Goal: Communication & Community: Answer question/provide support

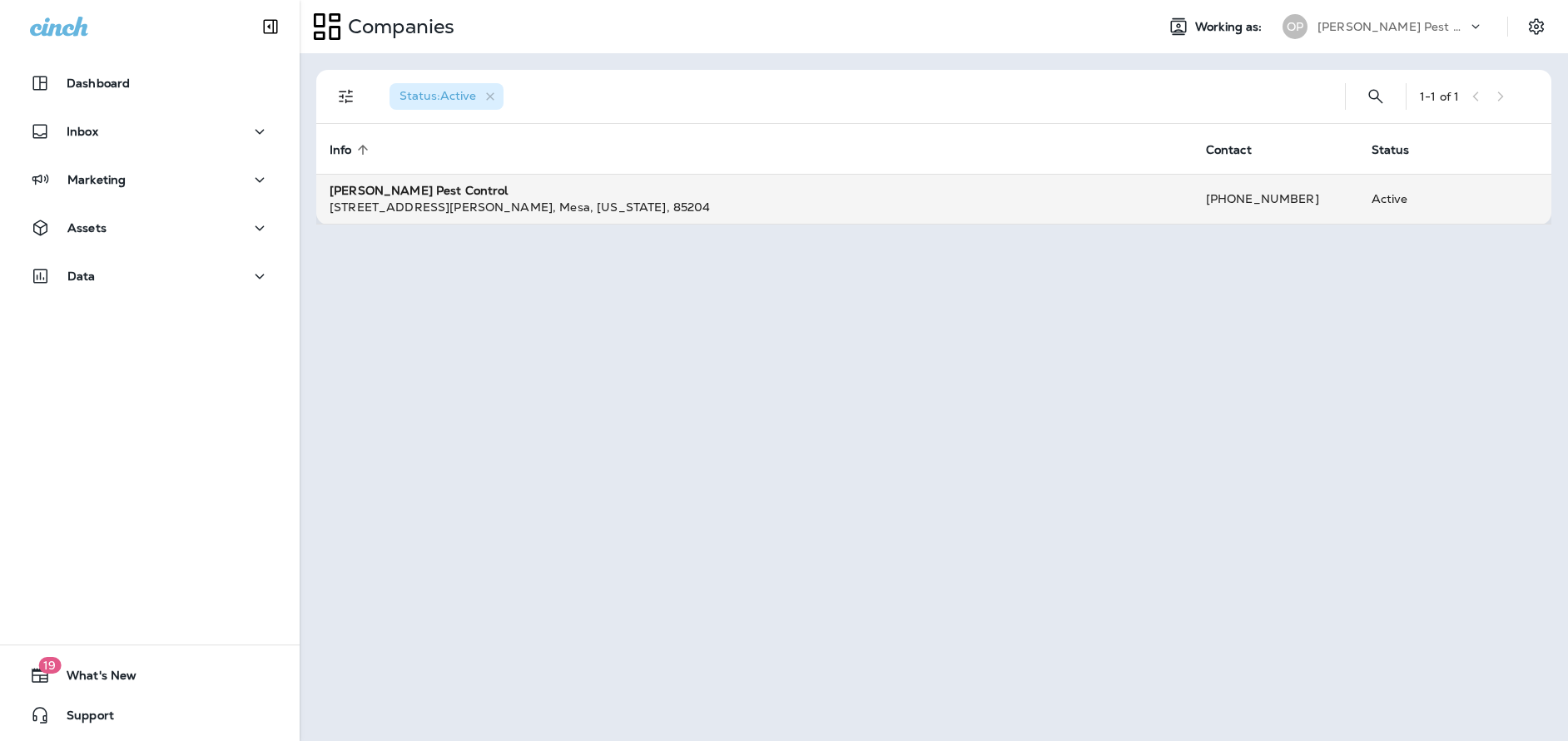
click at [473, 180] on td "[PERSON_NAME] Pest Control [STREET_ADDRESS][PERSON_NAME][US_STATE]" at bounding box center [755, 199] width 877 height 50
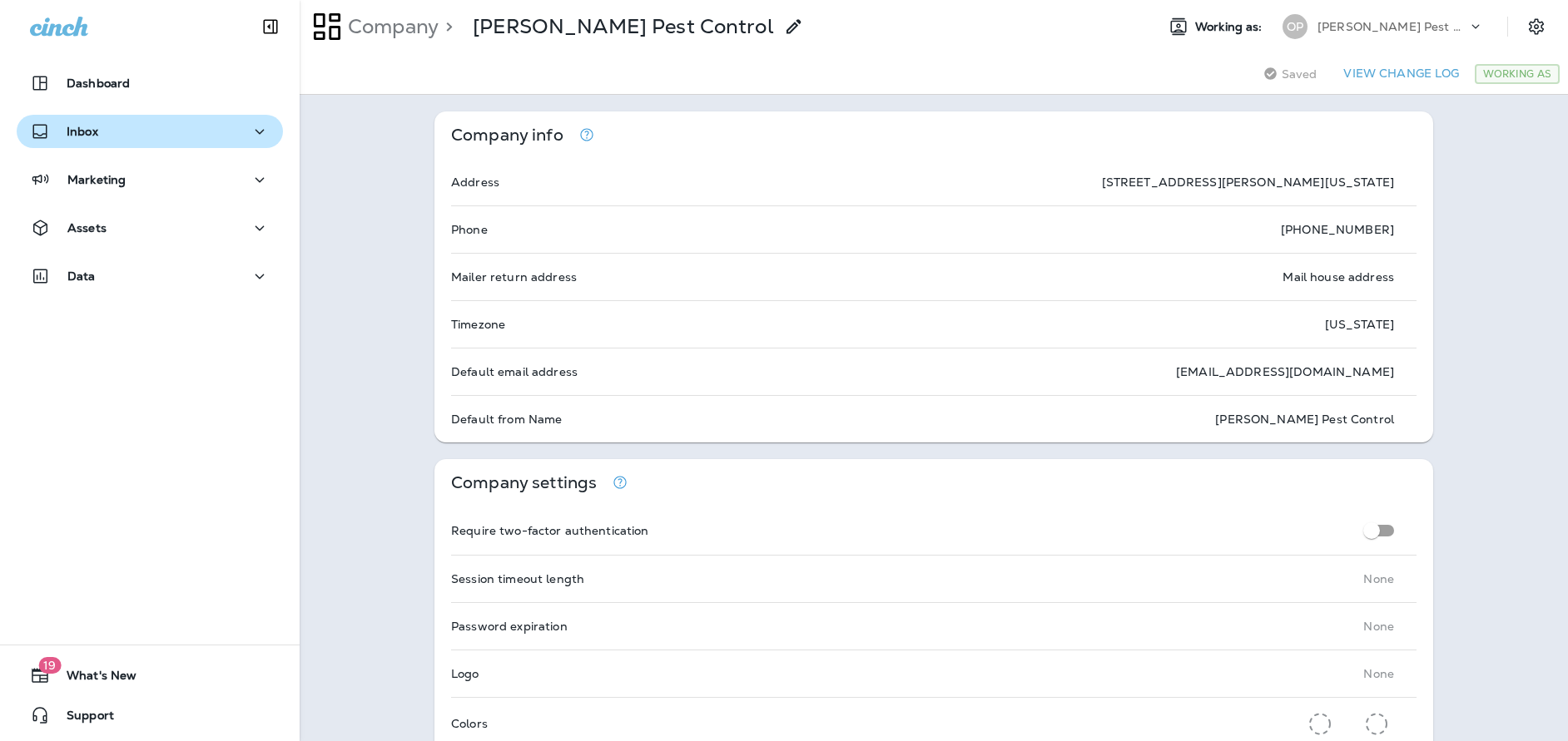
click at [120, 129] on div "Inbox" at bounding box center [150, 132] width 240 height 21
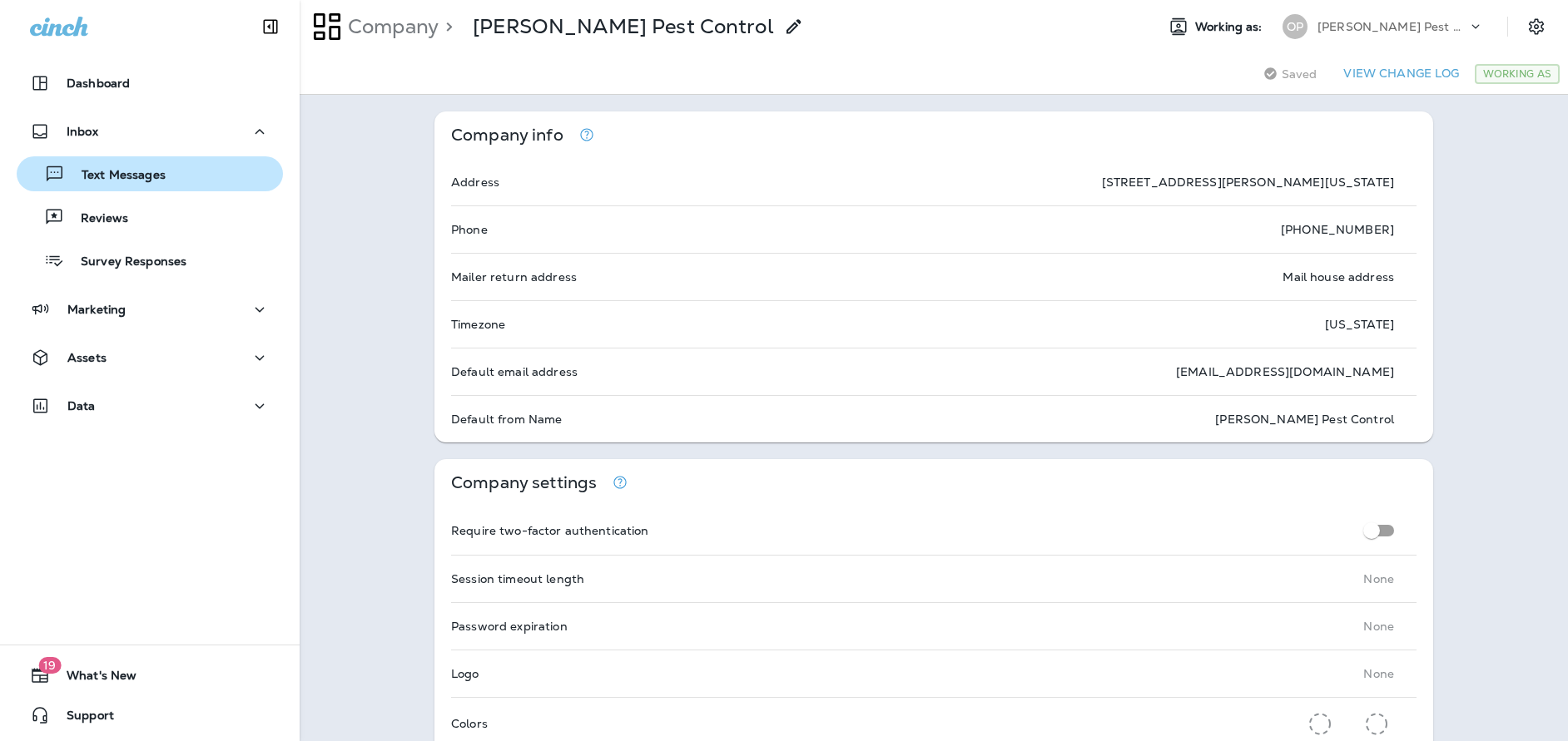
click at [113, 178] on p "Text Messages" at bounding box center [115, 176] width 101 height 16
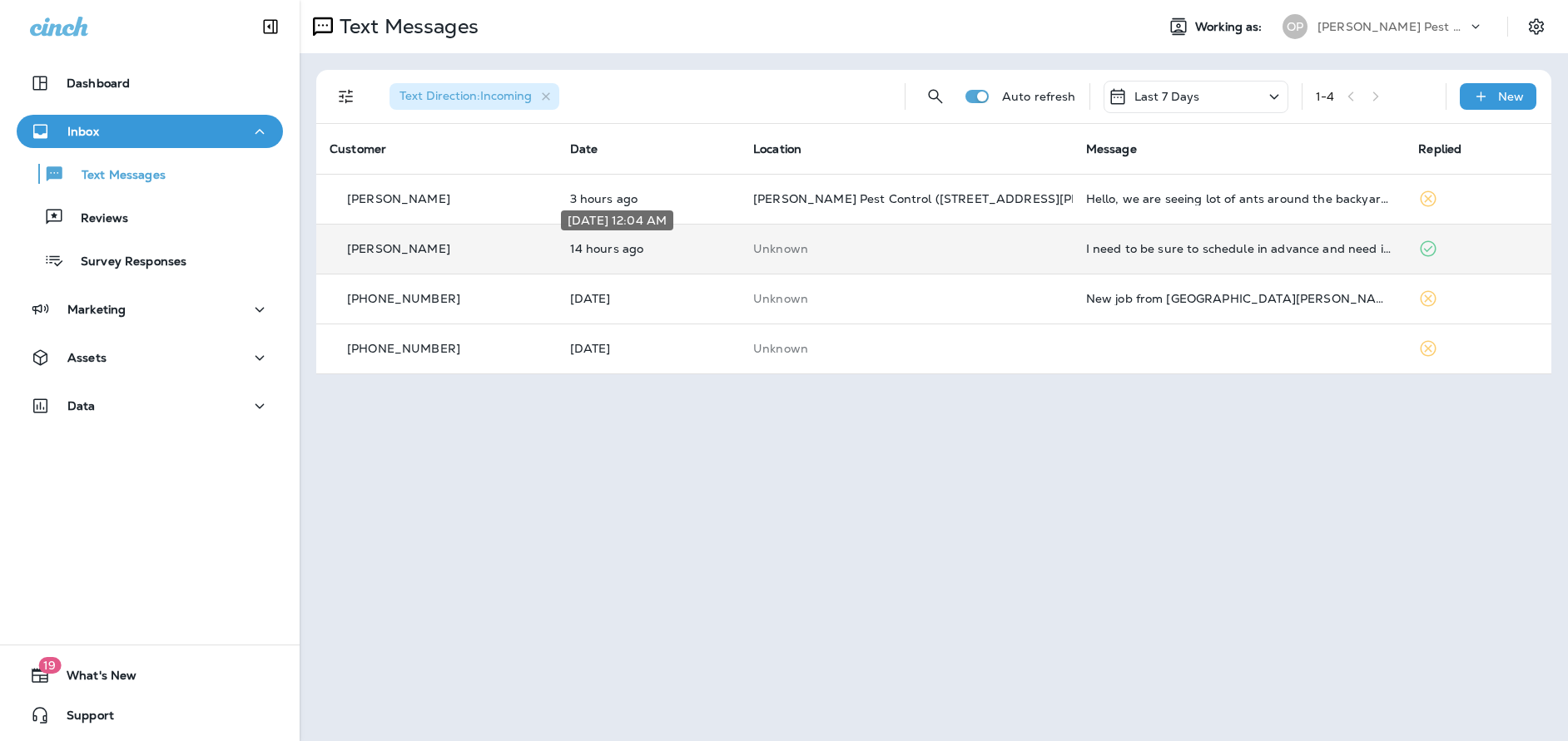
click at [651, 252] on p "14 hours ago" at bounding box center [648, 248] width 157 height 13
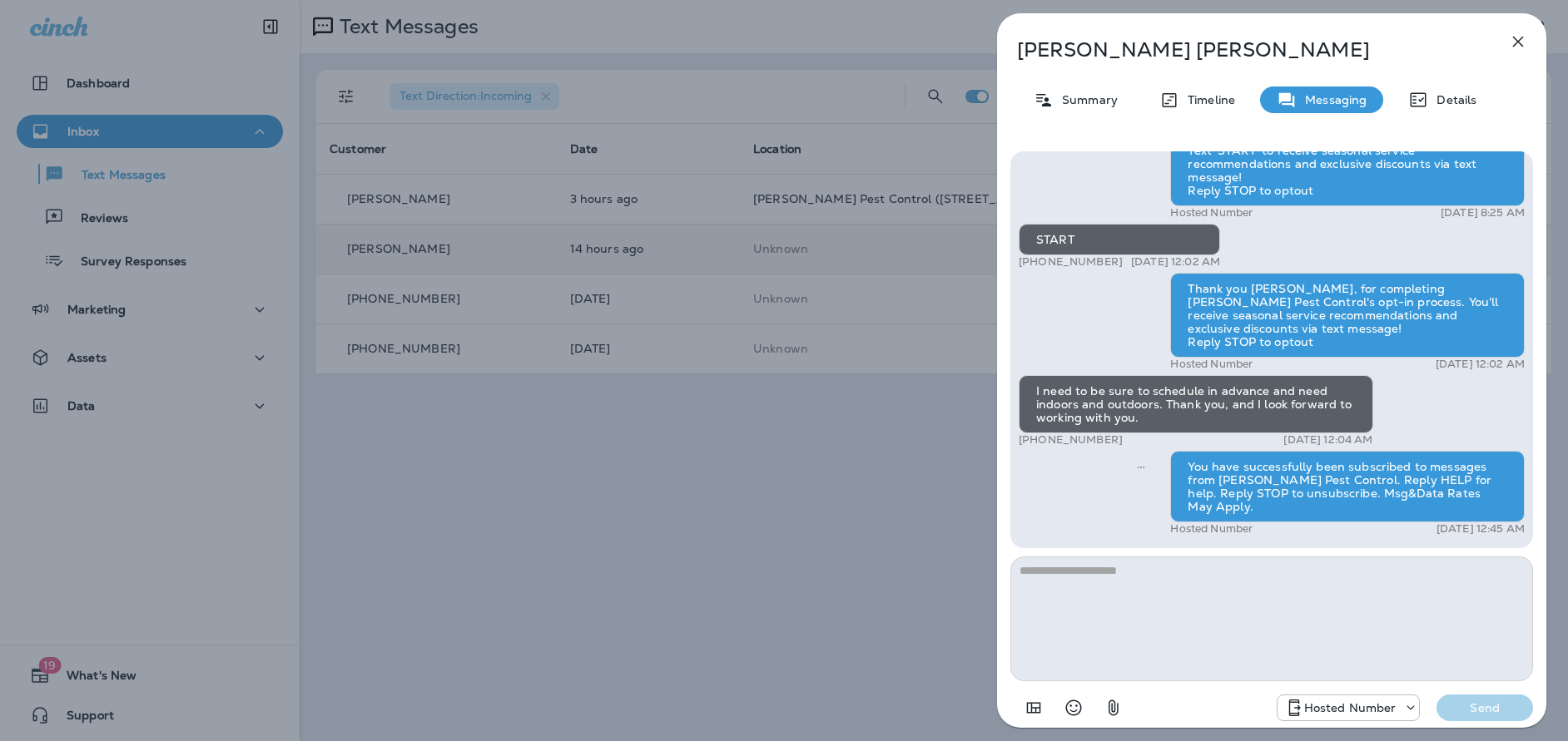
click at [1525, 36] on icon "button" at bounding box center [1518, 41] width 20 height 20
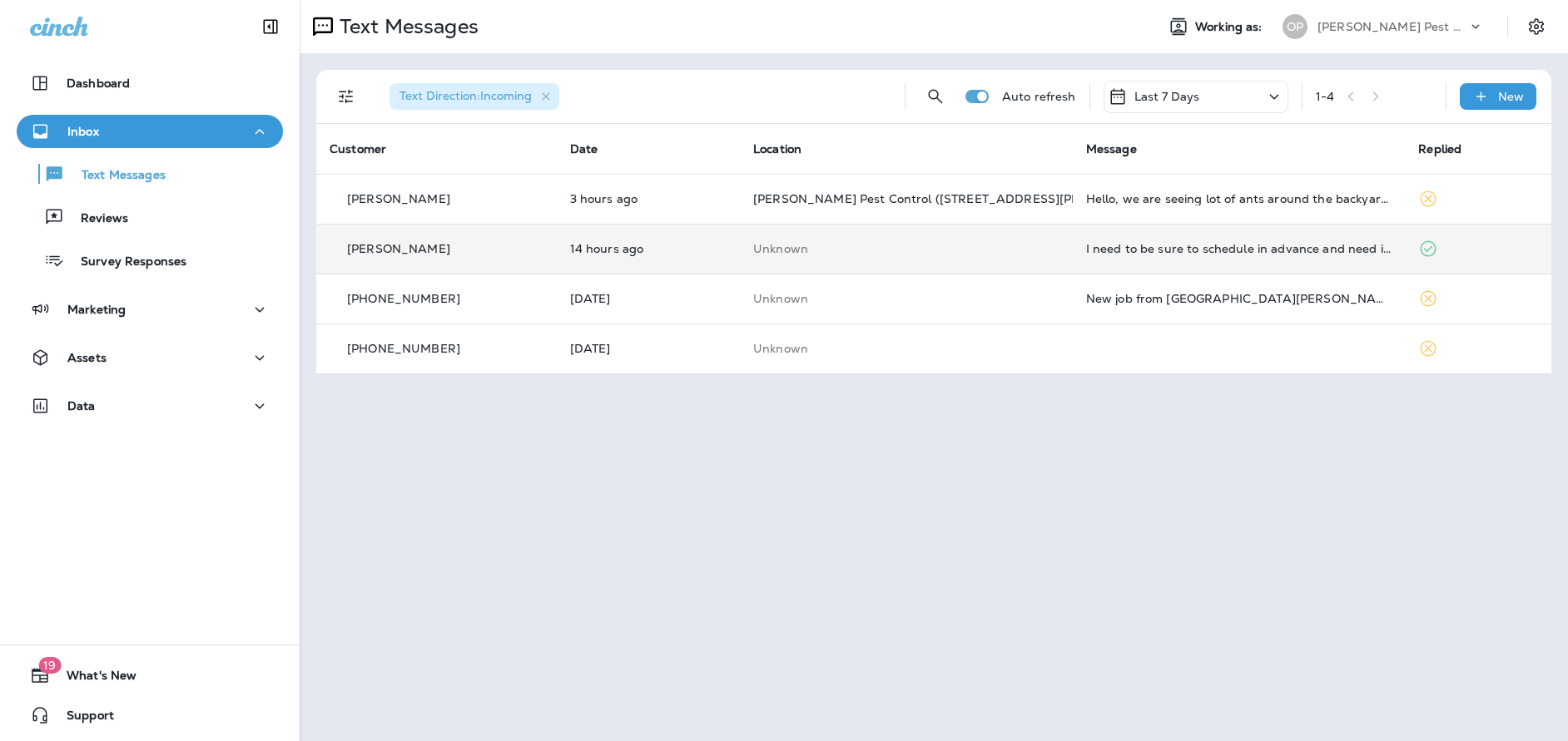
click at [428, 250] on p "[PERSON_NAME]" at bounding box center [398, 248] width 103 height 13
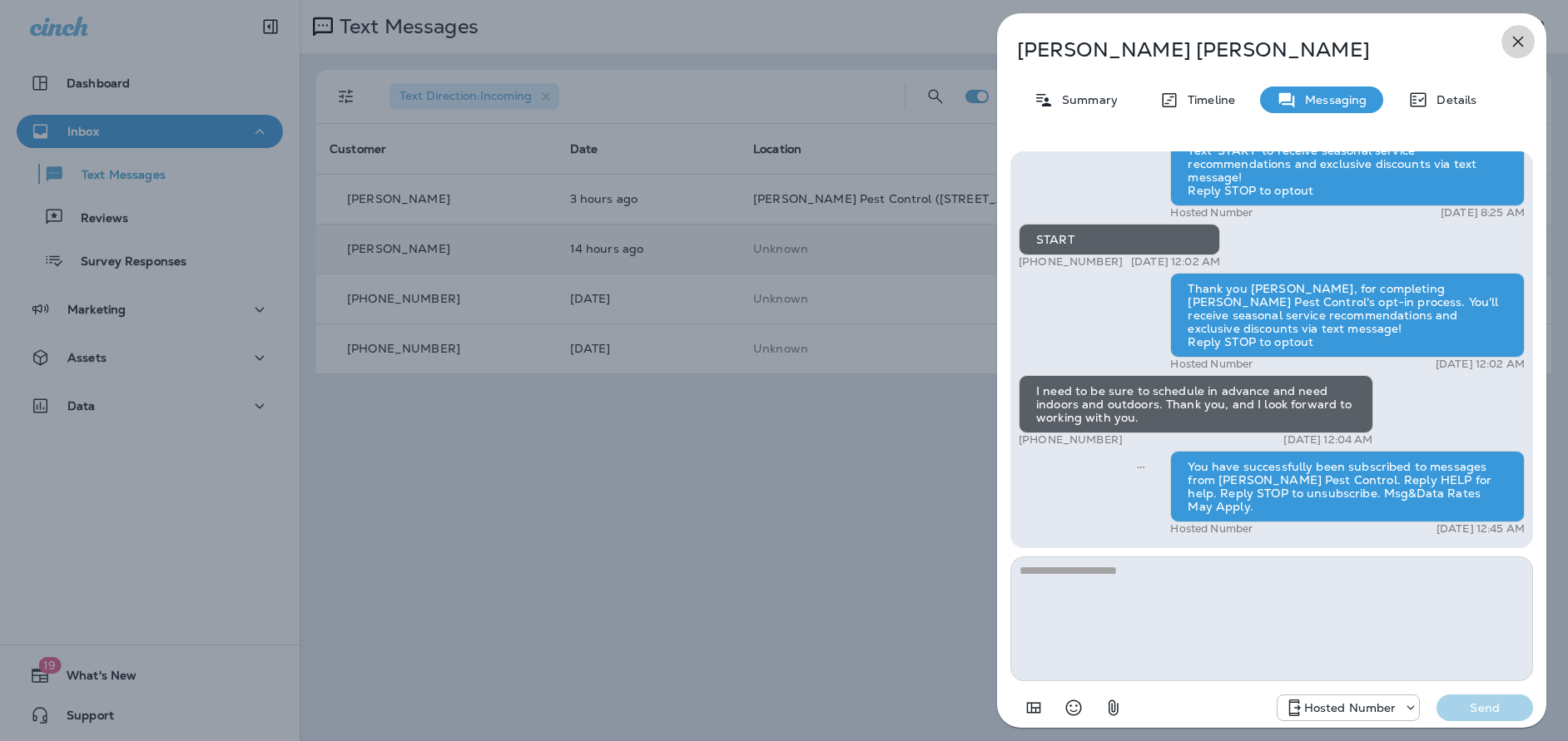
click at [1515, 40] on icon "button" at bounding box center [1518, 41] width 20 height 20
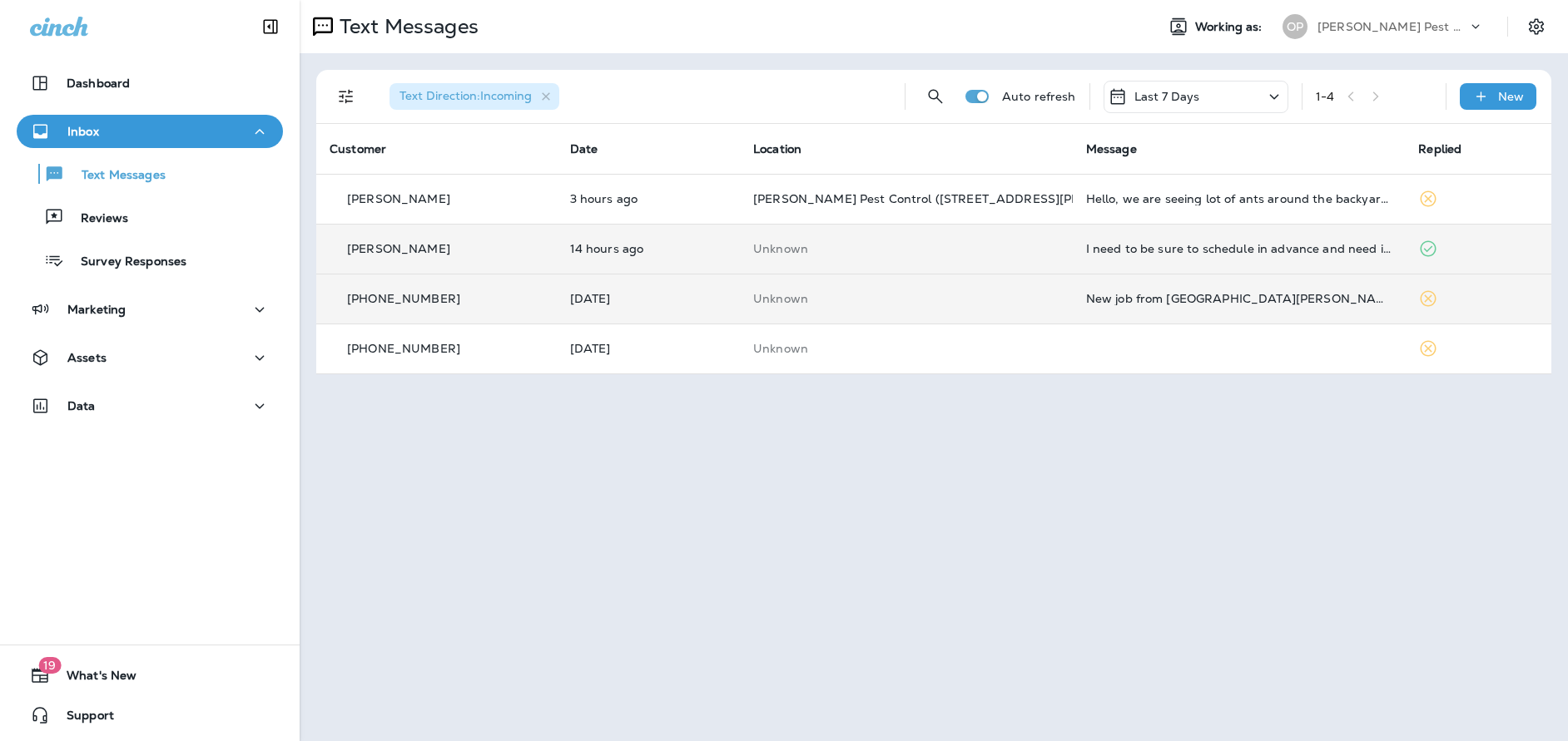
click at [1105, 305] on td "New job from [GEOGRAPHIC_DATA][PERSON_NAME] Realty & Prop Mgmt #35412-1 Locatio…" at bounding box center [1239, 298] width 333 height 50
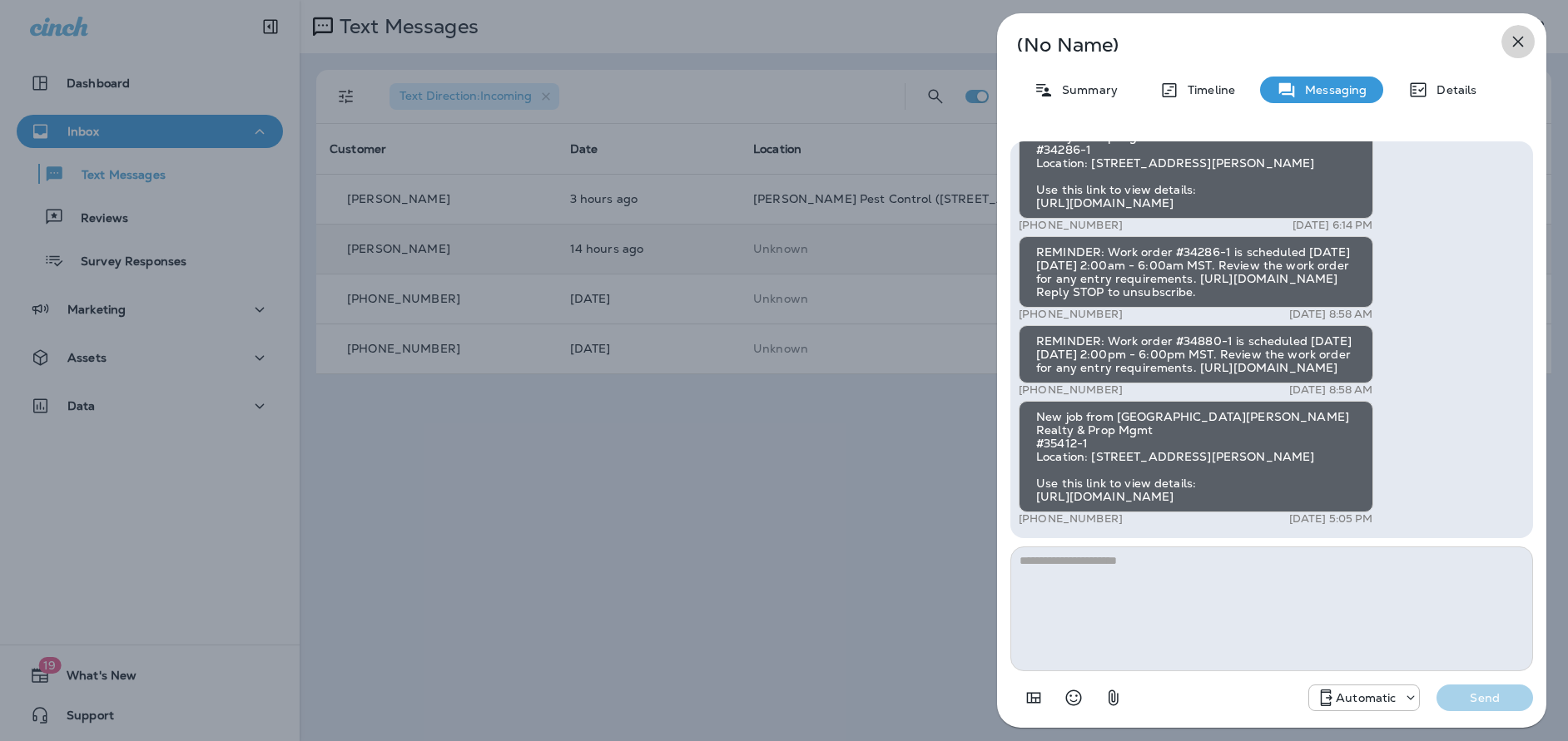
click at [1520, 41] on icon "button" at bounding box center [1519, 42] width 11 height 11
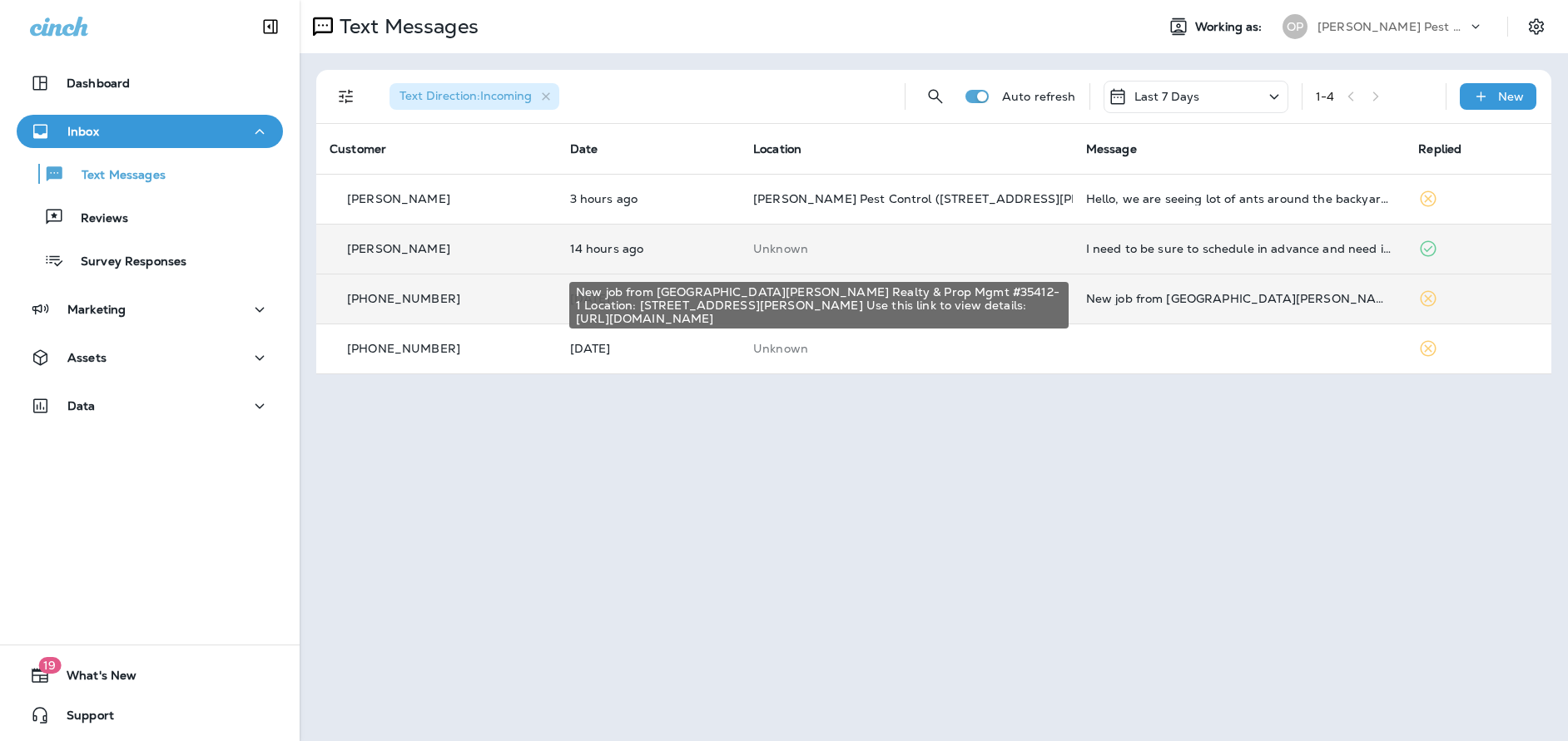
click at [1189, 301] on div "New job from [GEOGRAPHIC_DATA][PERSON_NAME] Realty & Prop Mgmt #35412-1 Locatio…" at bounding box center [1239, 298] width 306 height 13
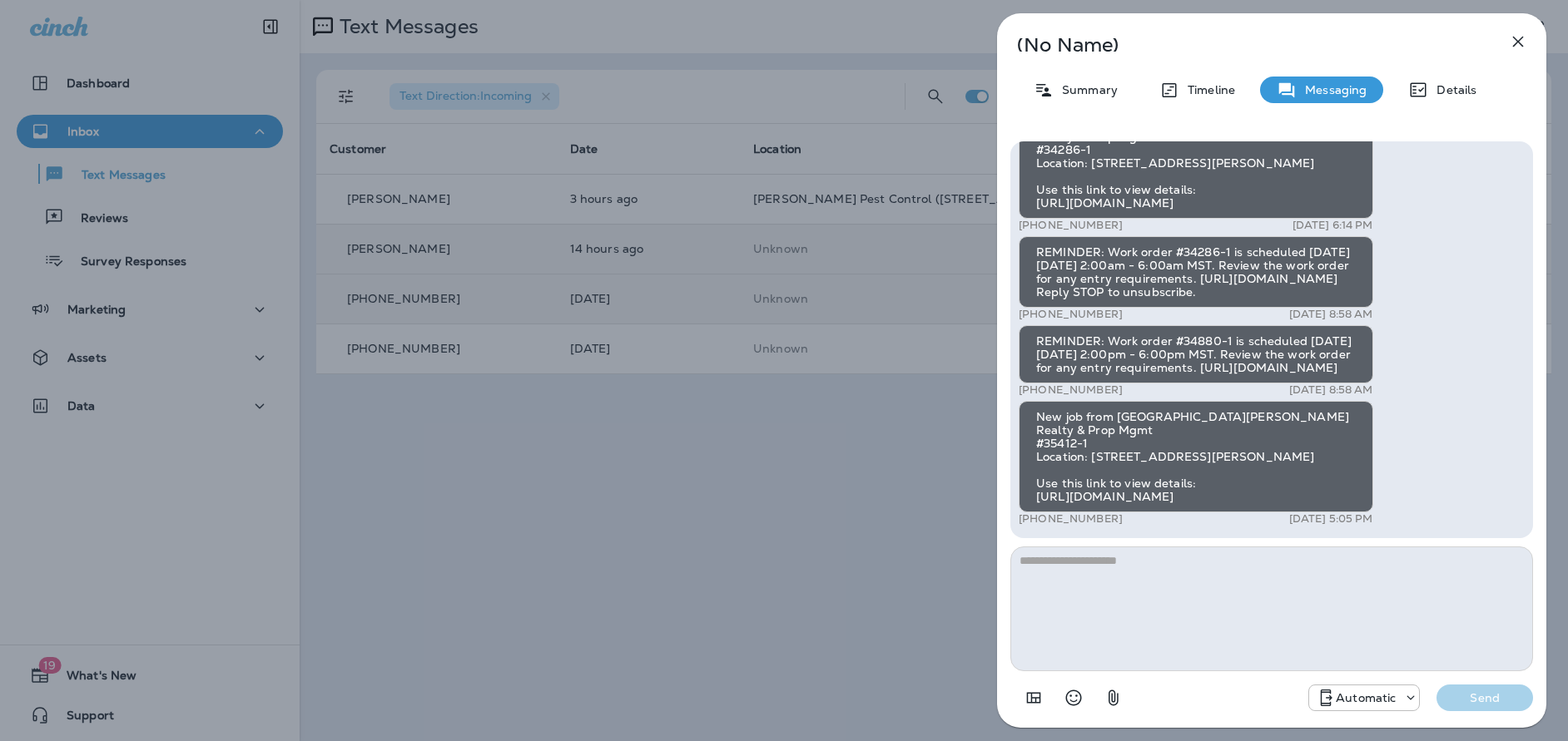
click at [1139, 498] on div "New job from [GEOGRAPHIC_DATA][PERSON_NAME] Realty & Prop Mgmt #35412-1 Locatio…" at bounding box center [1196, 456] width 354 height 112
click at [1515, 30] on button "button" at bounding box center [1519, 41] width 33 height 33
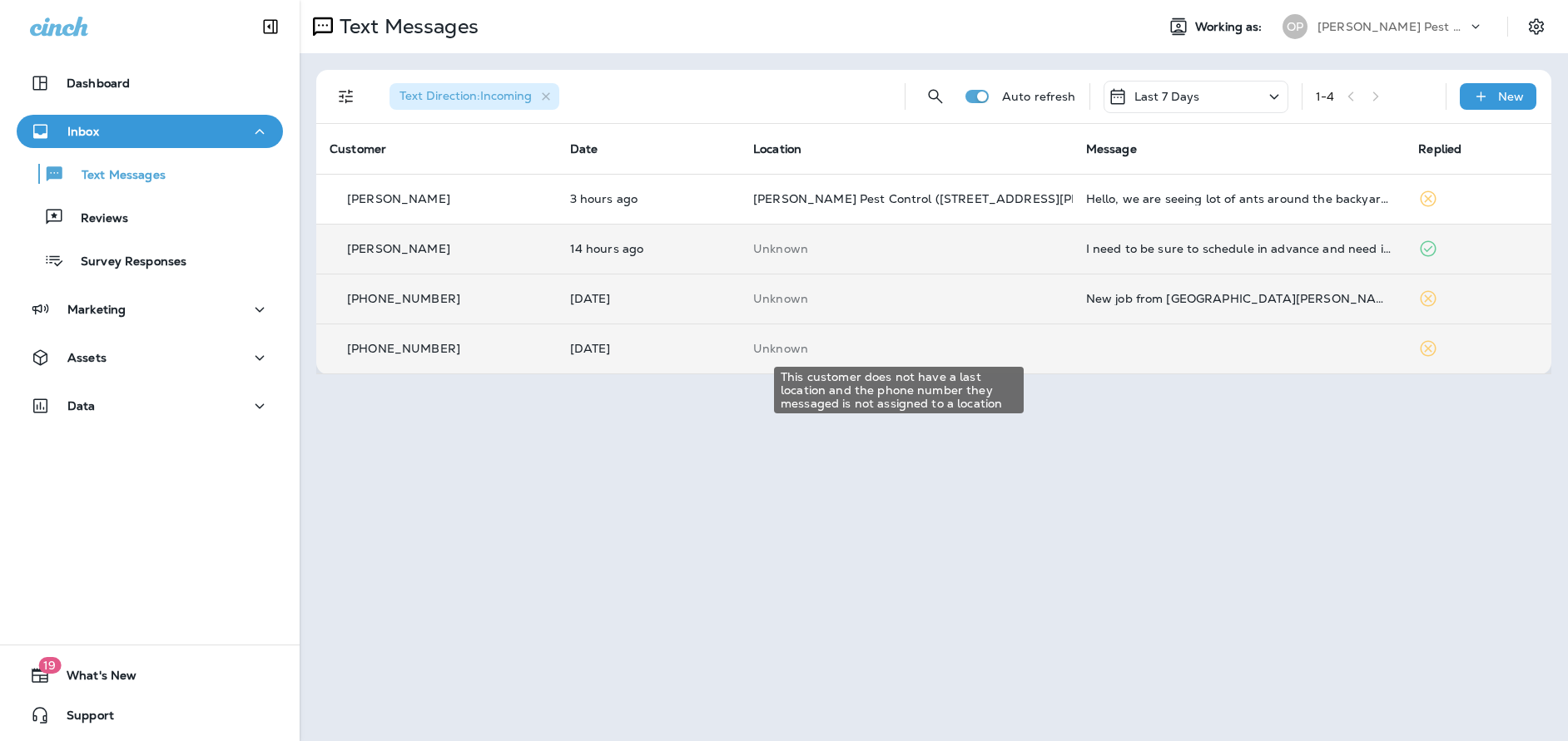
click at [755, 355] on p "Unknown" at bounding box center [907, 348] width 306 height 13
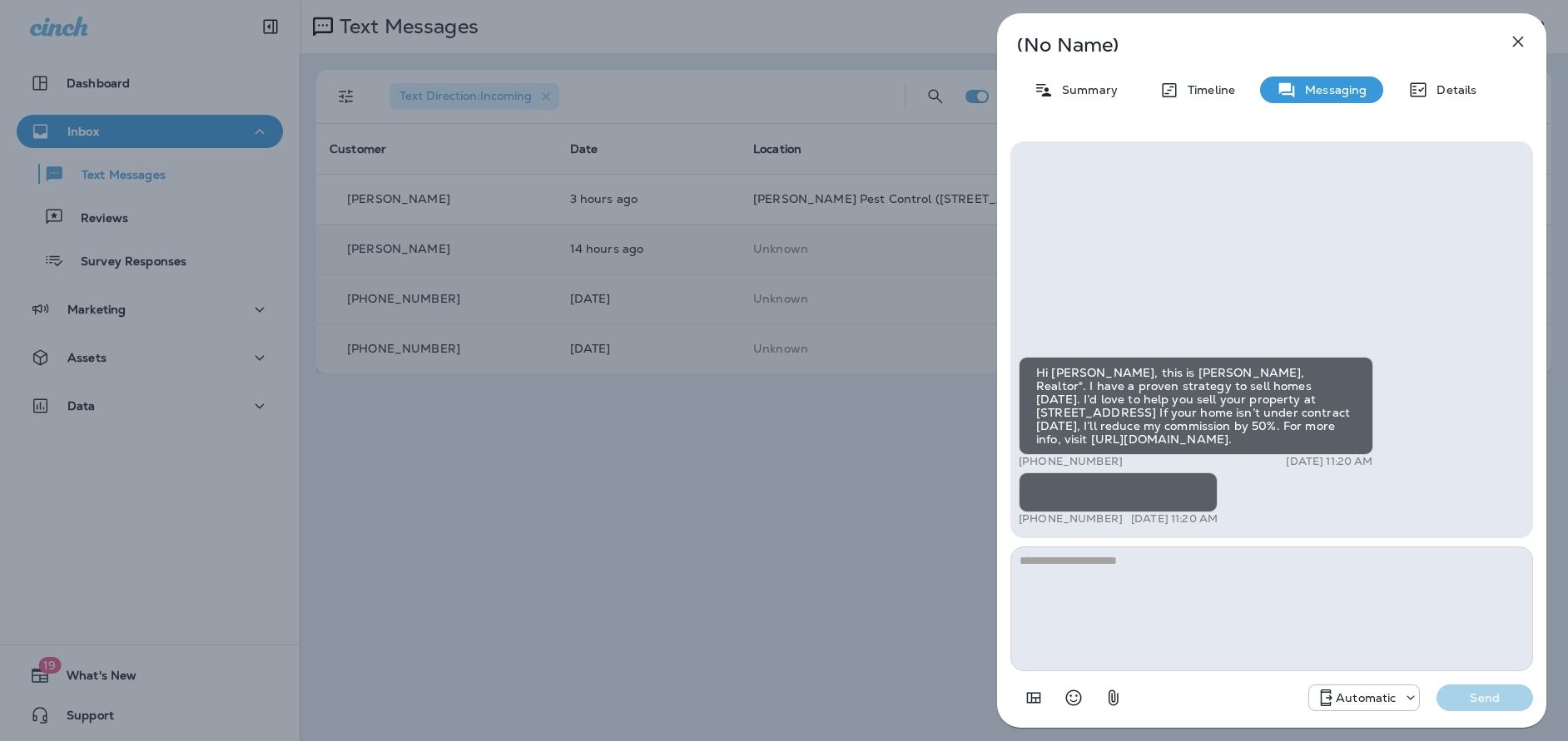
scroll to position [-333, 0]
click at [1521, 41] on icon "button" at bounding box center [1518, 41] width 20 height 20
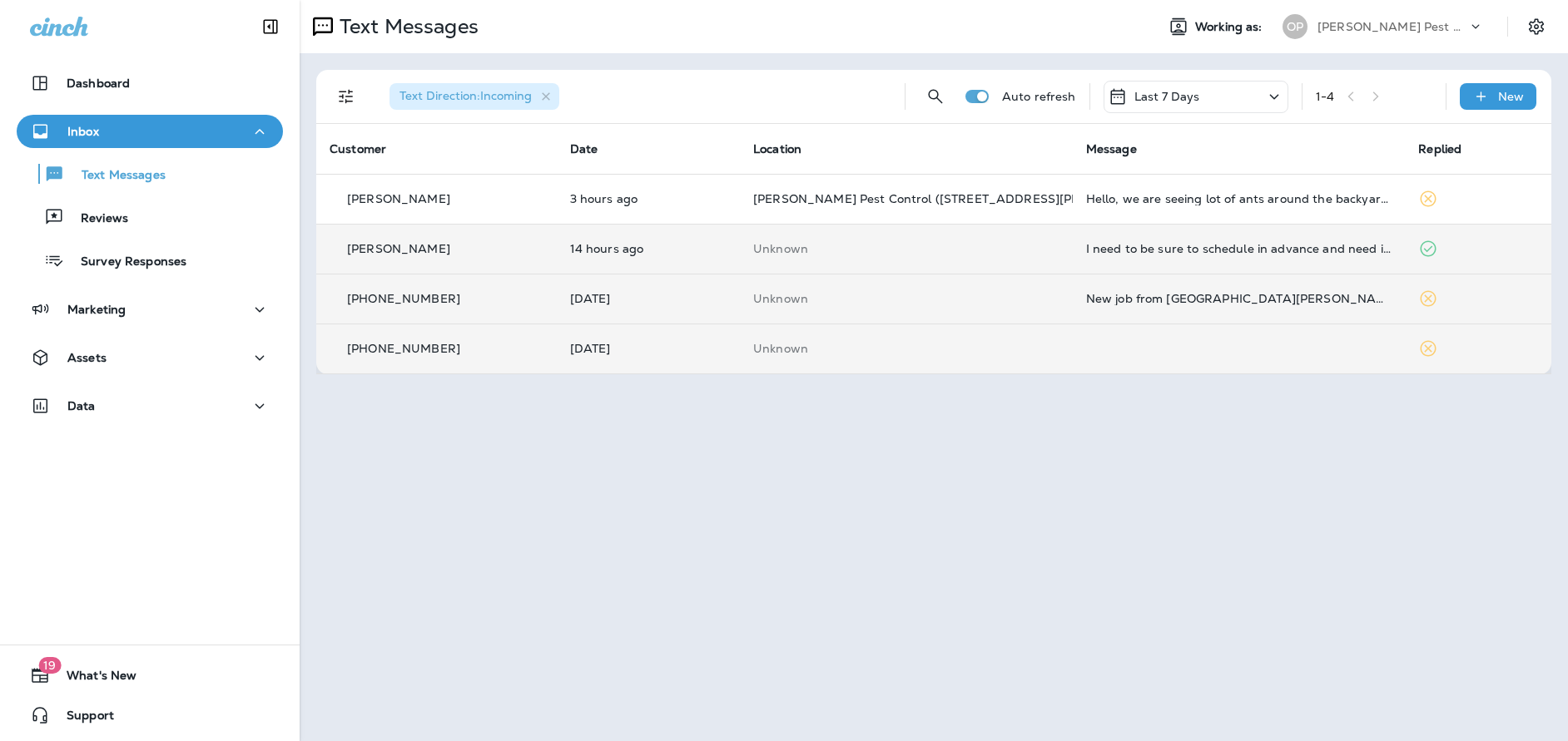
click at [1423, 348] on icon at bounding box center [1428, 348] width 20 height 20
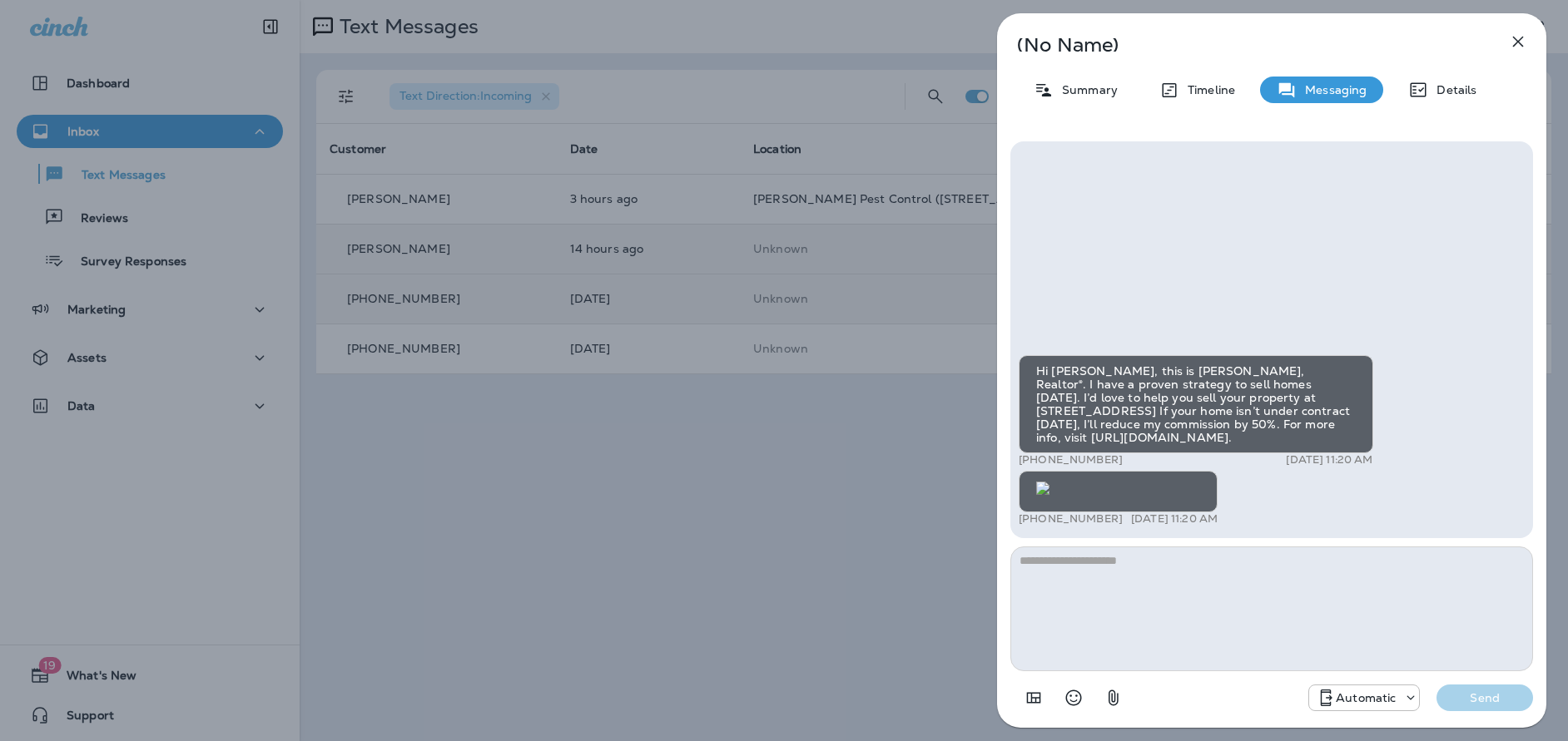
click at [1516, 40] on icon "button" at bounding box center [1518, 41] width 20 height 20
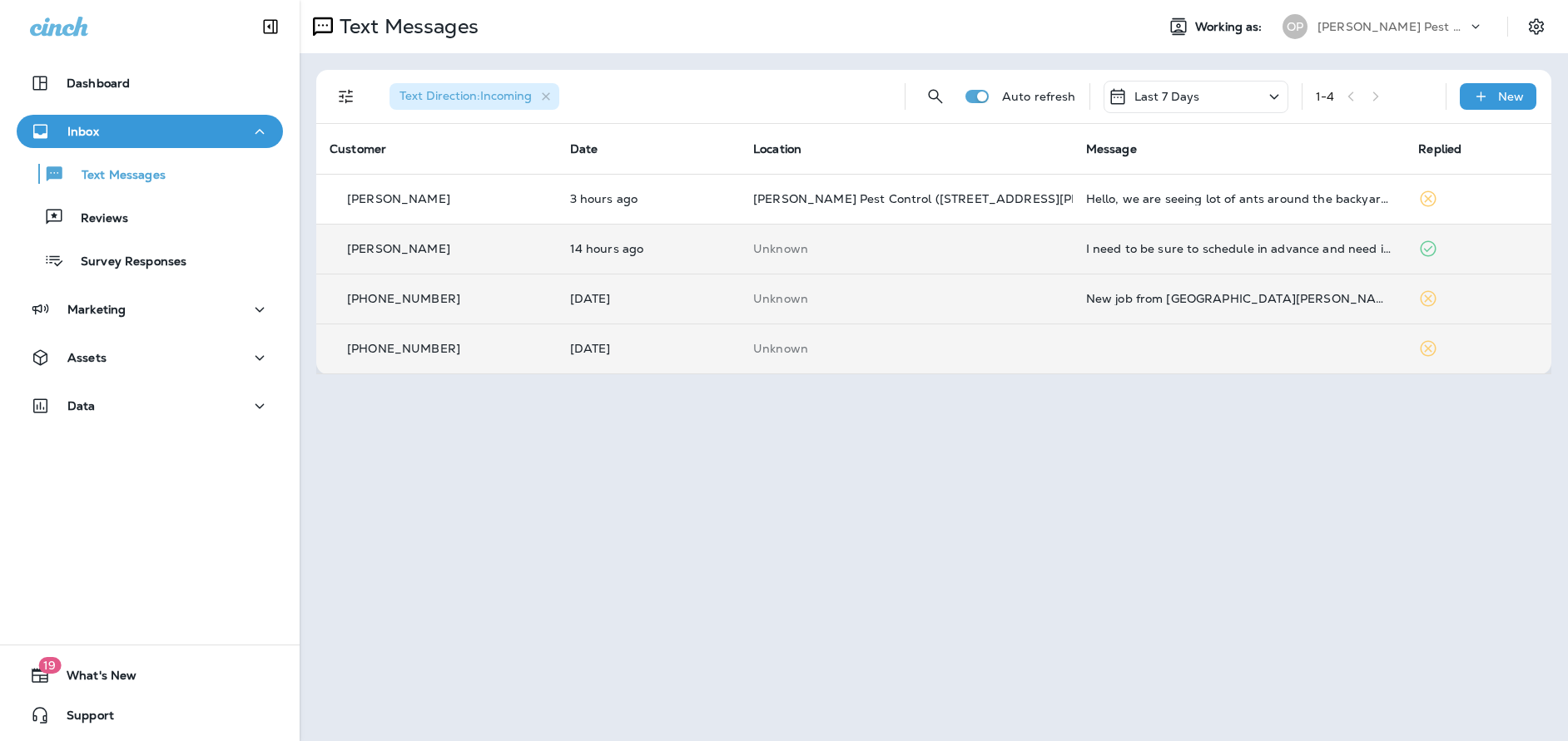
click at [1332, 345] on td at bounding box center [1239, 348] width 333 height 50
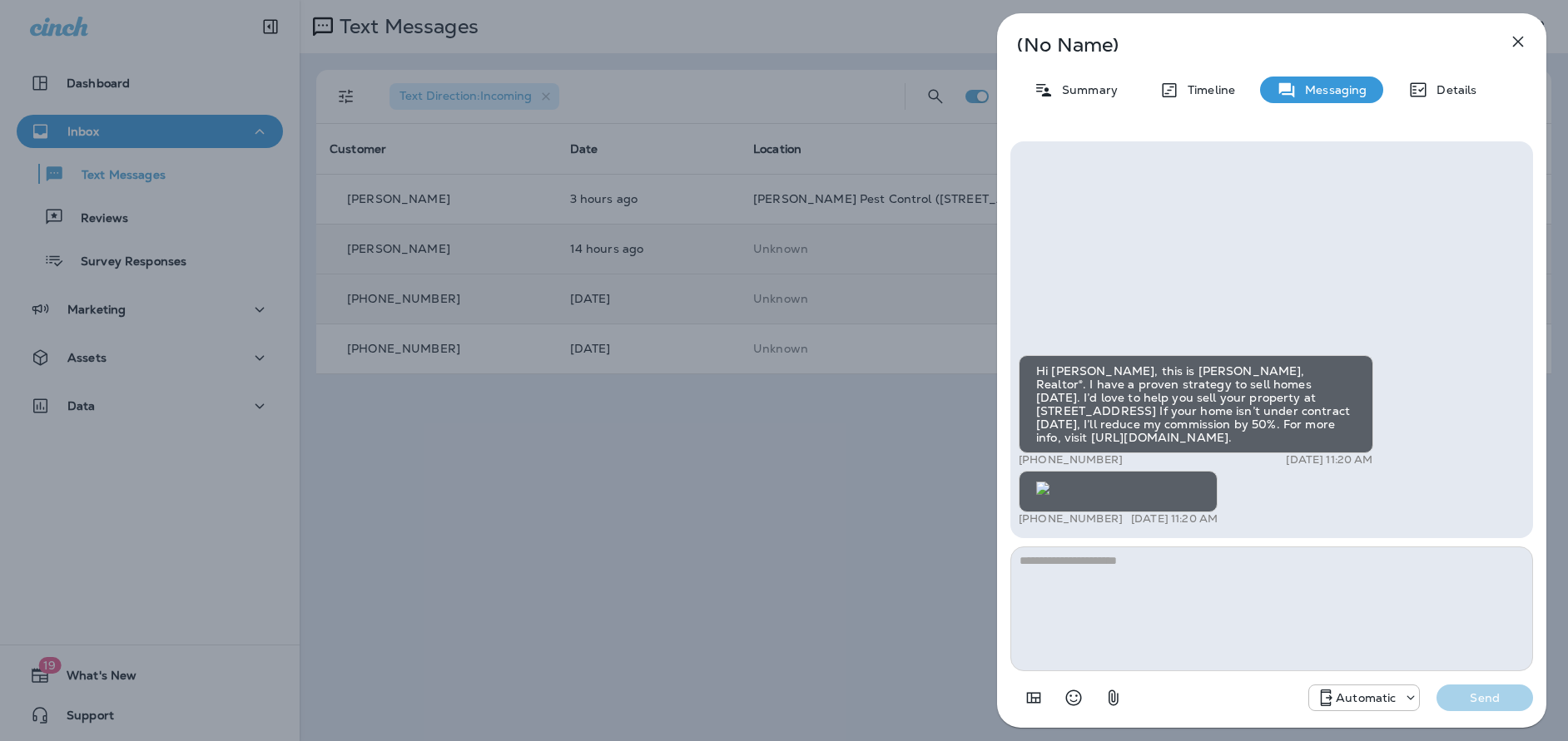
scroll to position [-333, 0]
click at [1521, 43] on icon "button" at bounding box center [1519, 42] width 11 height 11
